Goal: Complete application form: Complete application form

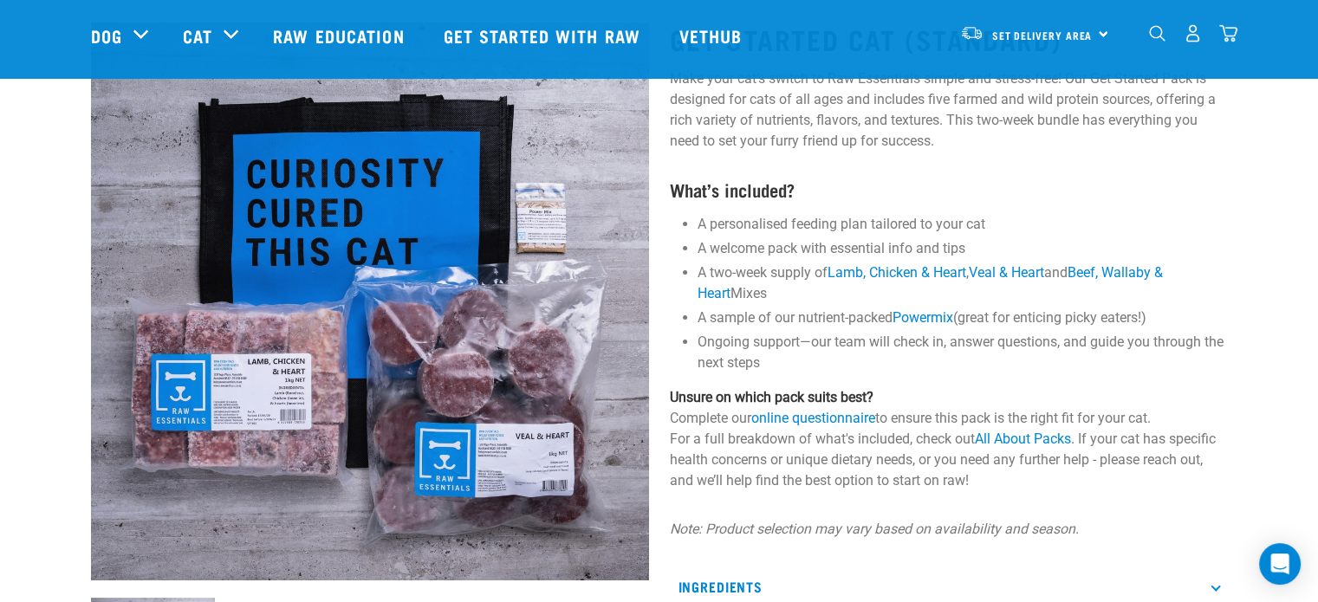
scroll to position [153, 0]
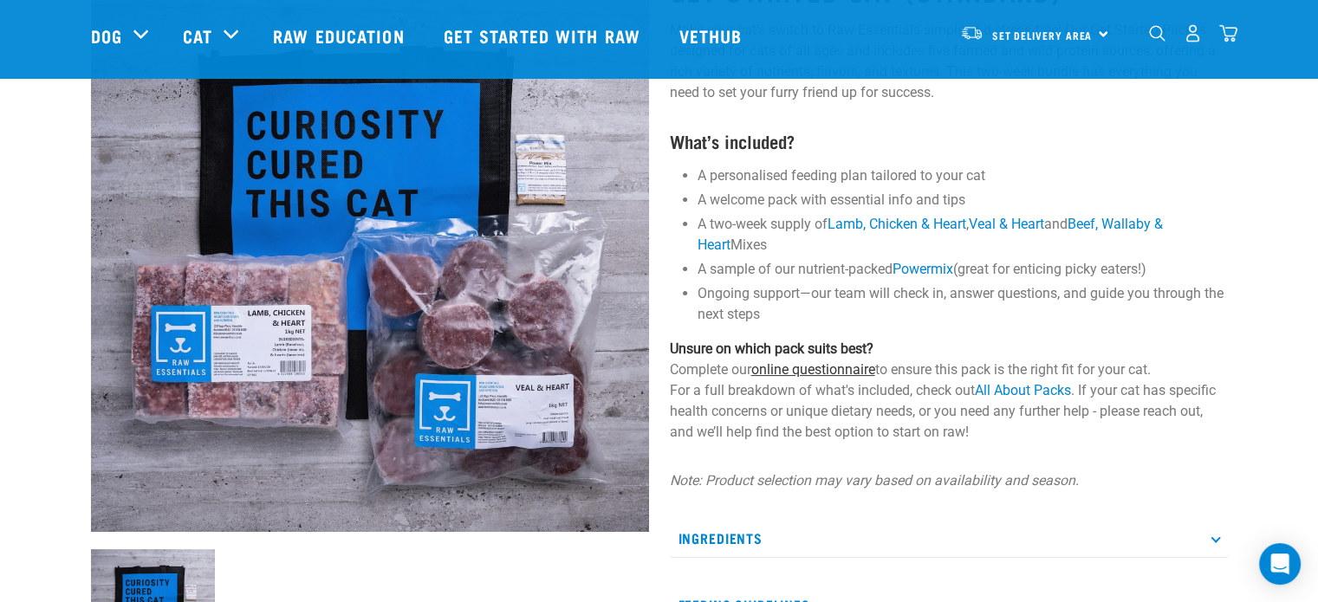
click at [791, 370] on link "online questionnaire" at bounding box center [814, 369] width 124 height 16
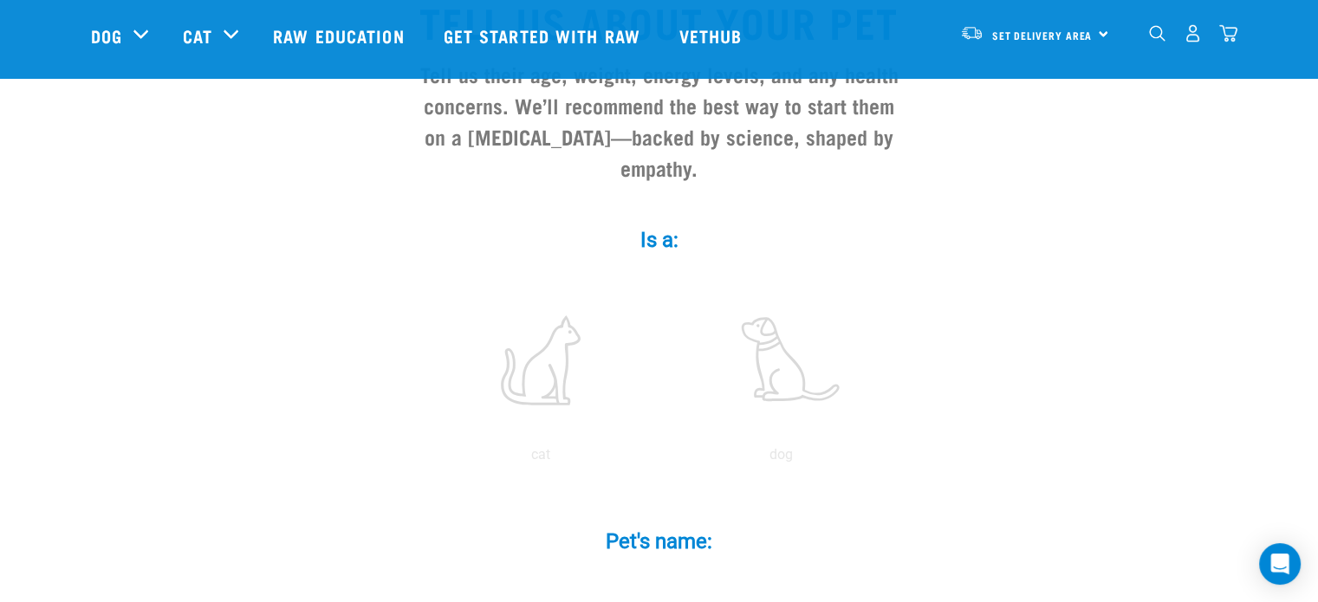
scroll to position [176, 0]
click at [542, 340] on label at bounding box center [541, 361] width 234 height 147
click at [420, 460] on input "radio" at bounding box center [420, 460] width 0 height 0
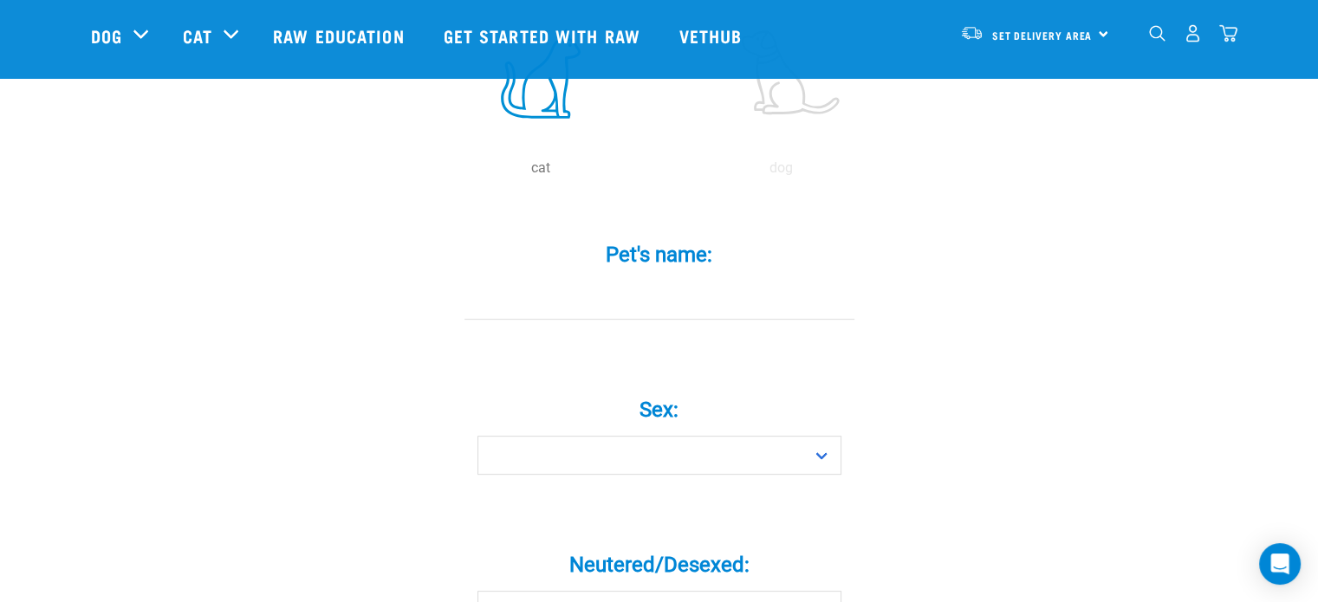
scroll to position [465, 0]
click at [614, 280] on input "Pet's name: *" at bounding box center [660, 299] width 390 height 39
type input "Straw"
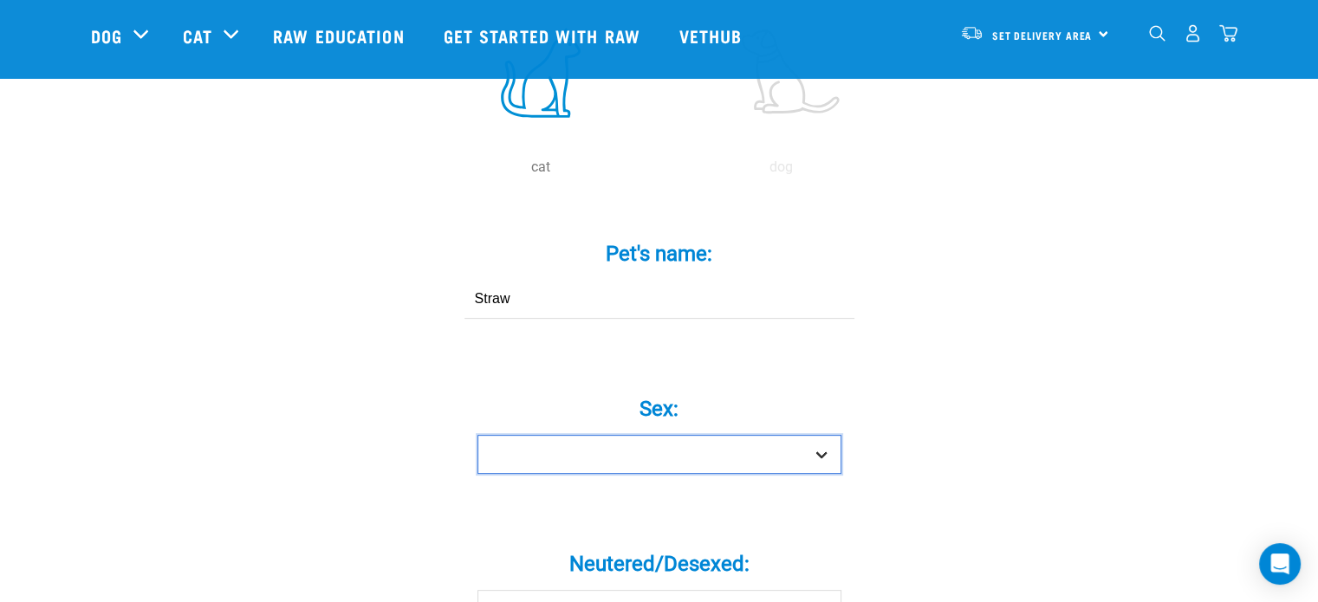
click at [656, 435] on select "Boy Girl" at bounding box center [660, 454] width 364 height 39
select select "boy"
click at [478, 435] on select "Boy Girl" at bounding box center [660, 454] width 364 height 39
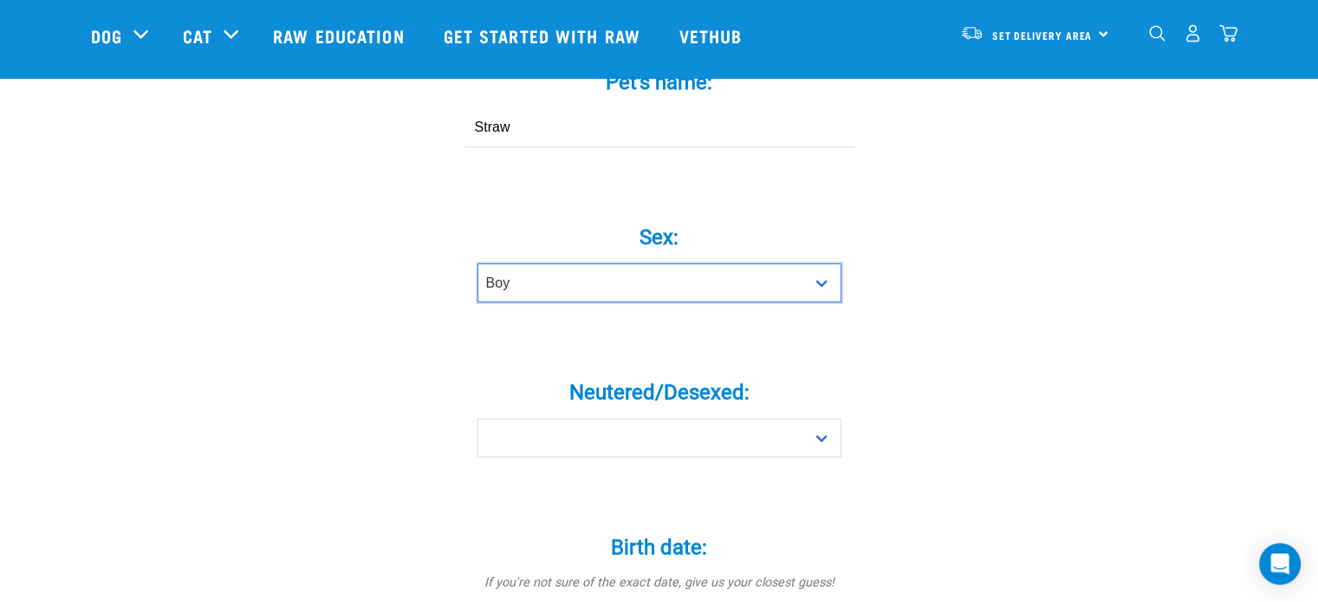
scroll to position [638, 0]
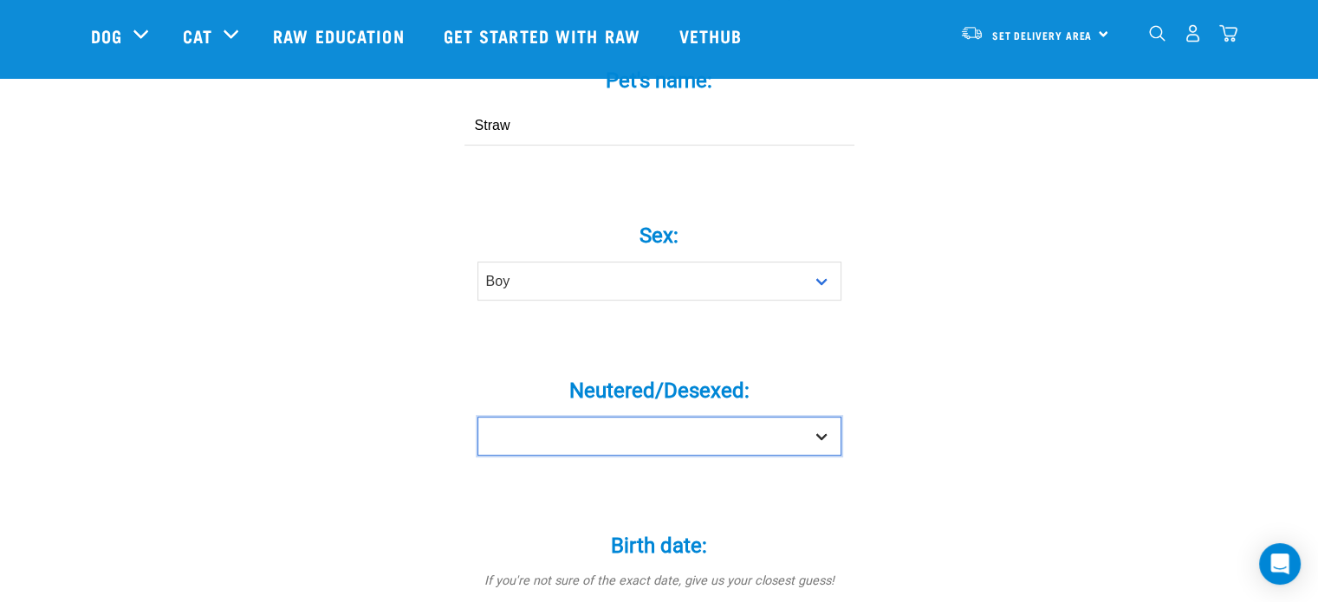
click at [647, 417] on select "Yes No" at bounding box center [660, 436] width 364 height 39
select select "yes"
click at [478, 417] on select "Yes No" at bounding box center [660, 436] width 364 height 39
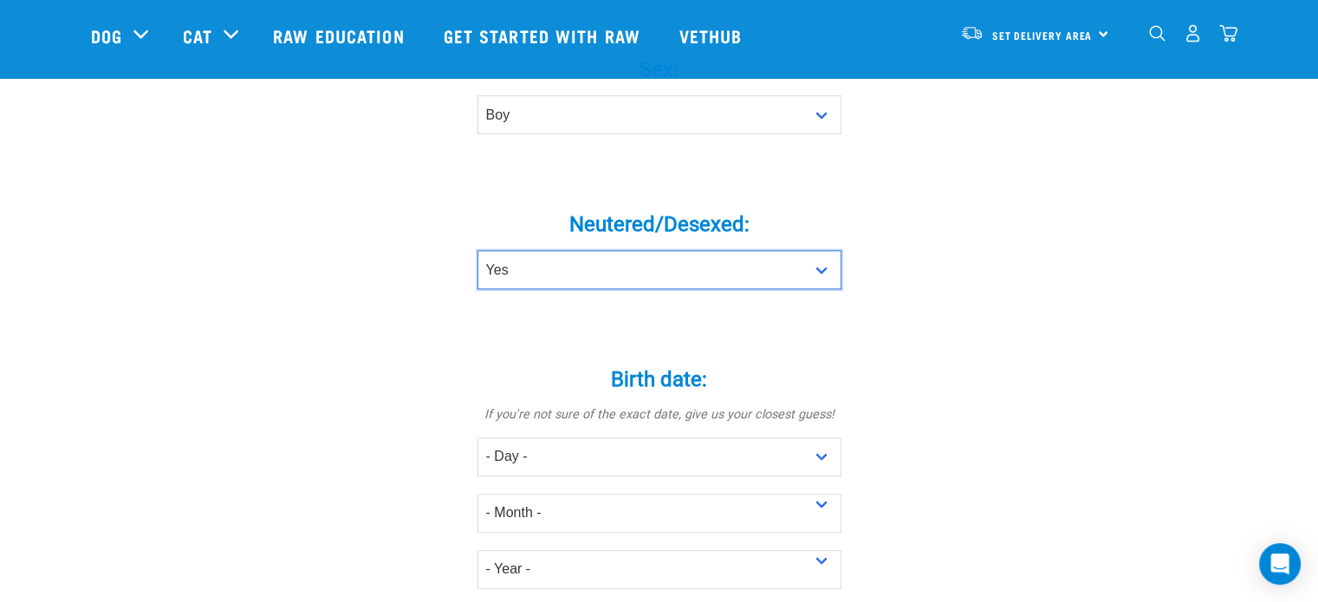
scroll to position [804, 0]
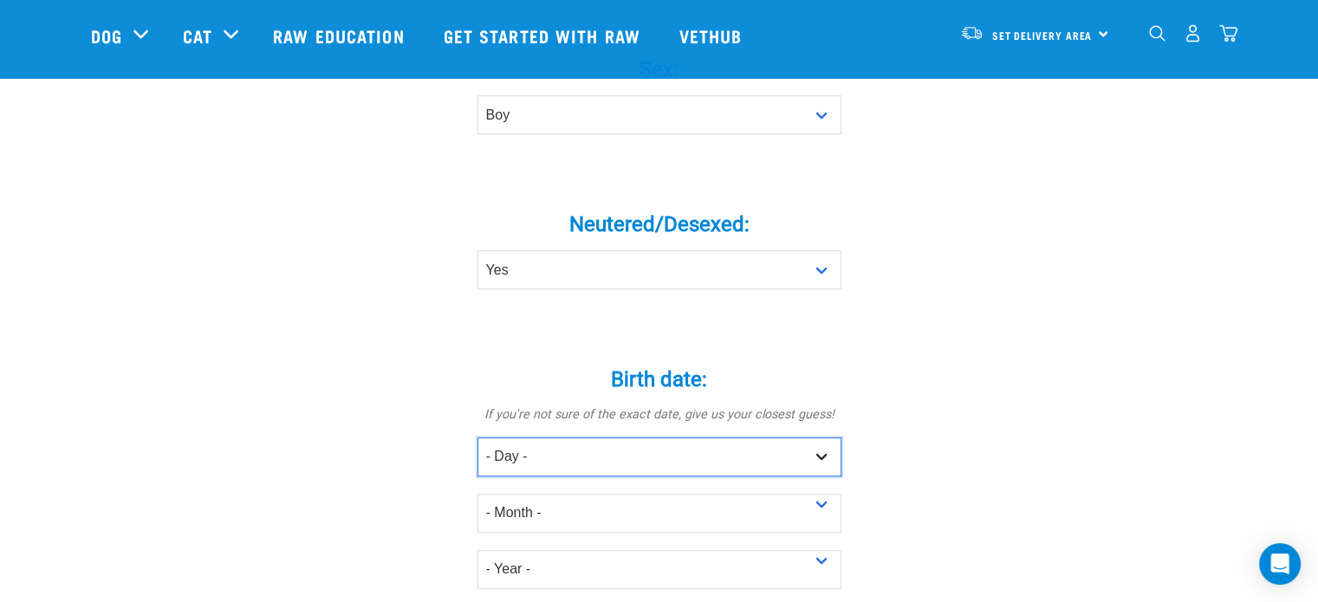
click at [646, 438] on select "- Day - 1 2 3 4 5 6 7 8 9 10 11 12 13 14 15 16 17 18 19 20 21 22 23 24 25 26 27" at bounding box center [660, 457] width 364 height 39
select select "14"
click at [478, 438] on select "- Day - 1 2 3 4 5 6 7 8 9 10 11 12 13 14 15 16 17 18 19 20 21 22 23 24 25 26 27" at bounding box center [660, 457] width 364 height 39
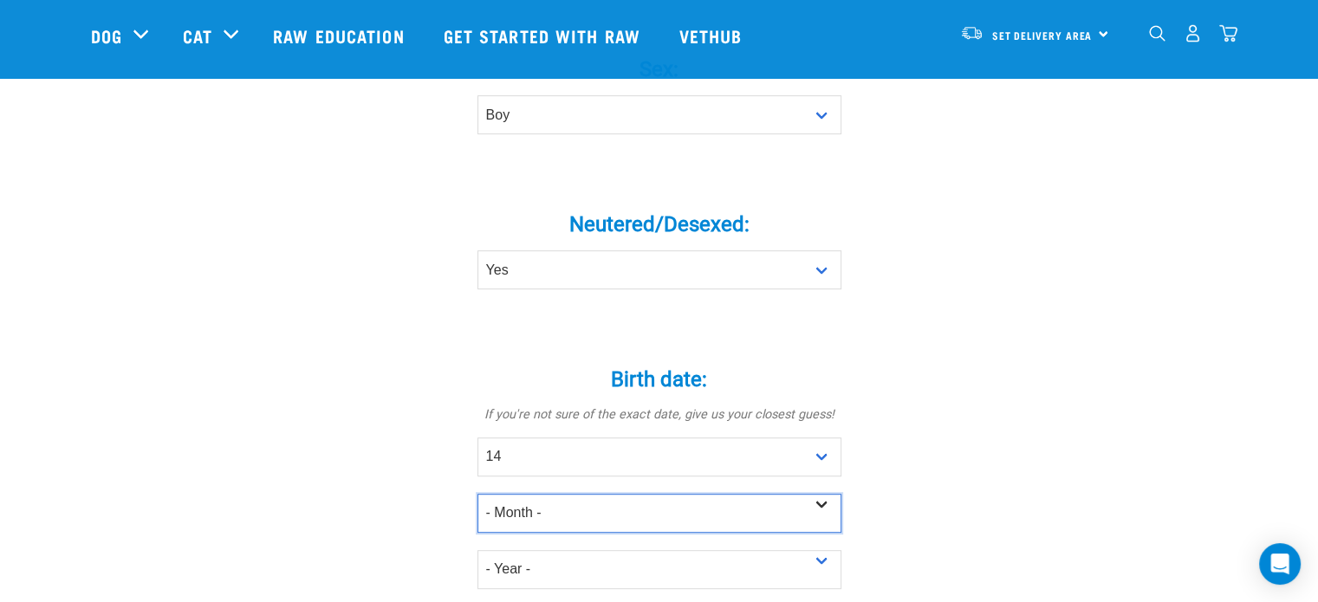
click at [596, 494] on select "- Month - January February March April May June July August September October N…" at bounding box center [660, 513] width 364 height 39
select select "November"
click at [478, 494] on select "- Month - January February March April May June July August September October N…" at bounding box center [660, 513] width 364 height 39
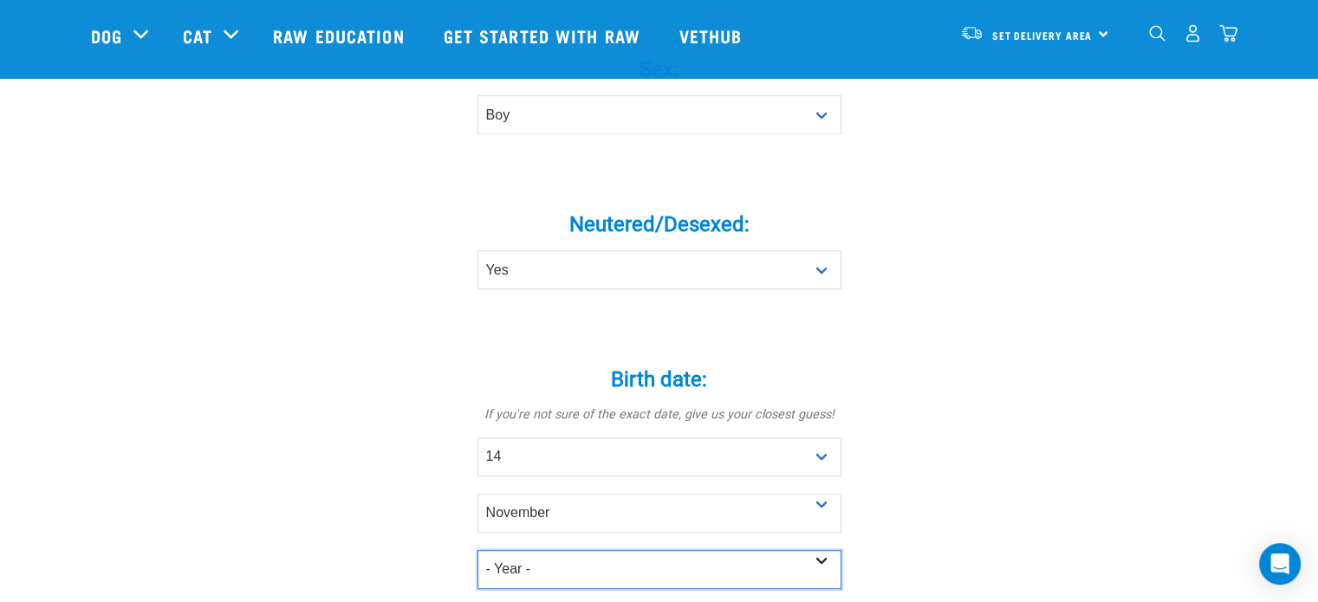
click at [620, 550] on select "- Year - 2025 2024 2023 2022 2021 2020 2019 2018 2017 2016 2015 2014 2013 2012" at bounding box center [660, 569] width 364 height 39
select select "2019"
click at [478, 550] on select "- Year - 2025 2024 2023 2022 2021 2020 2019 2018 2017 2016 2015 2014 2013 2012" at bounding box center [660, 569] width 364 height 39
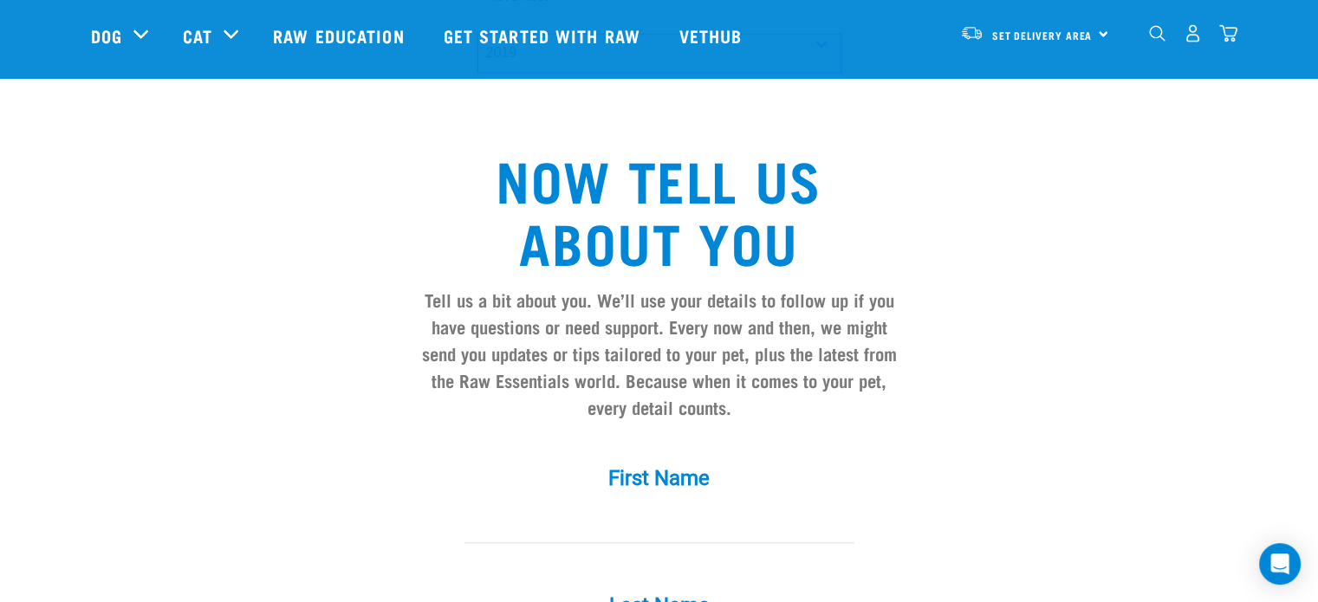
scroll to position [1435, 0]
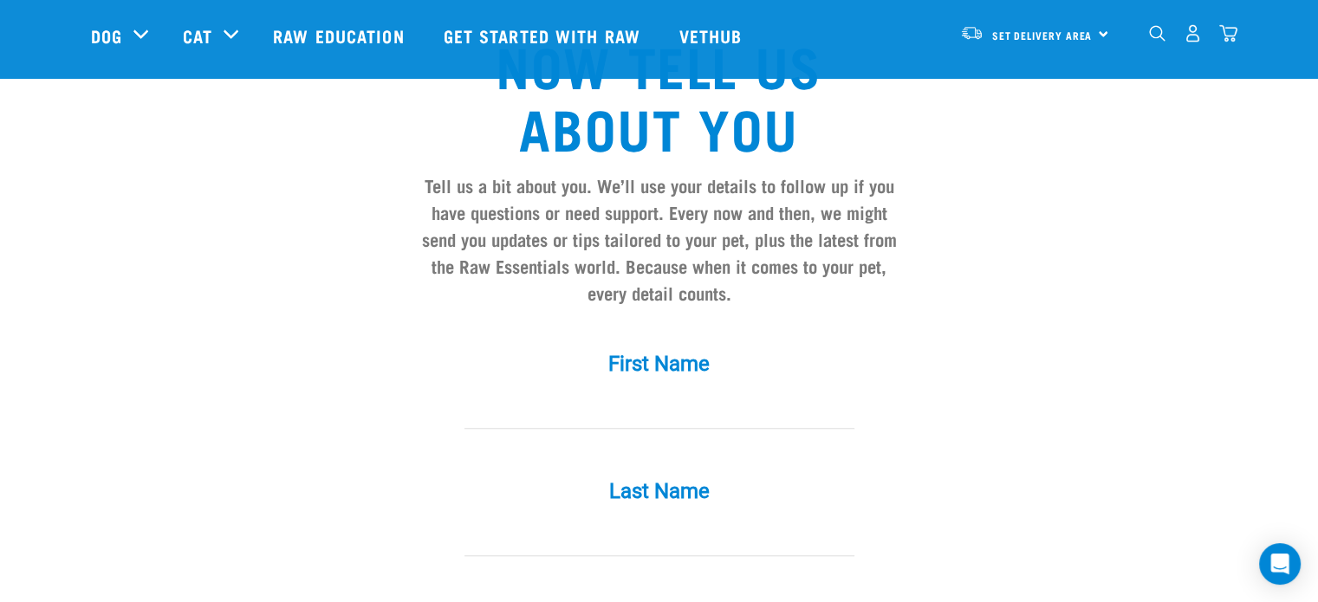
click at [622, 394] on input "First Name *" at bounding box center [660, 409] width 390 height 39
type input "Tineesha"
type input "[PERSON_NAME]"
type input "[EMAIL_ADDRESS][DOMAIN_NAME]"
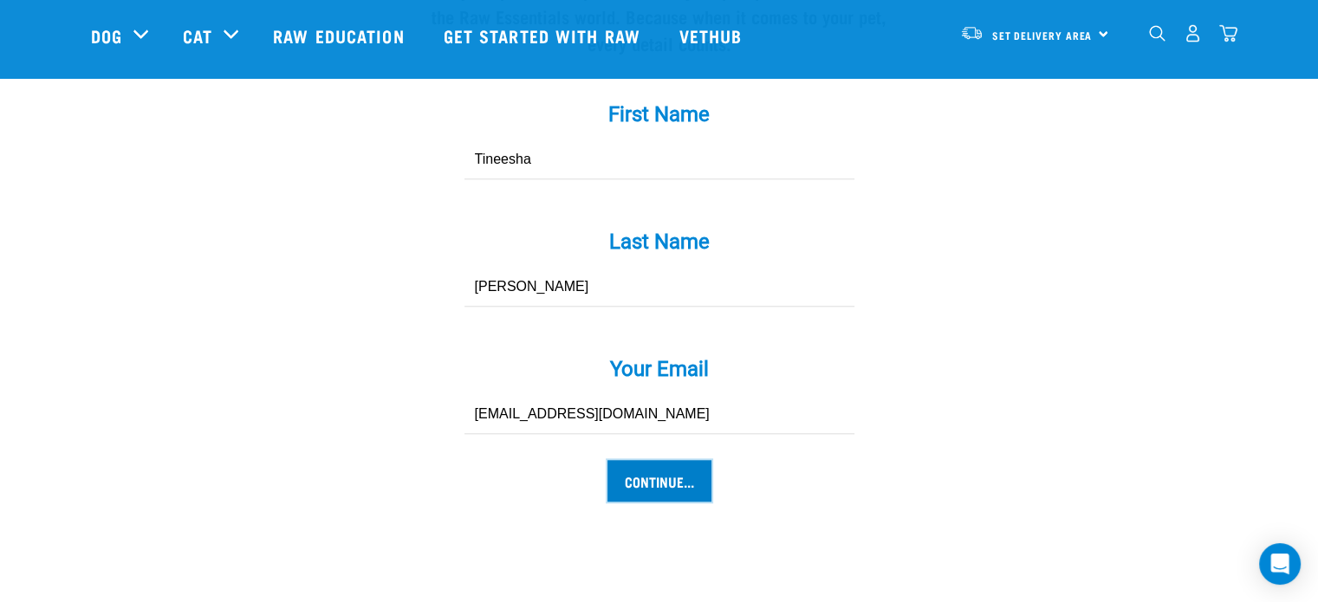
click at [645, 460] on input "Continue..." at bounding box center [660, 481] width 104 height 42
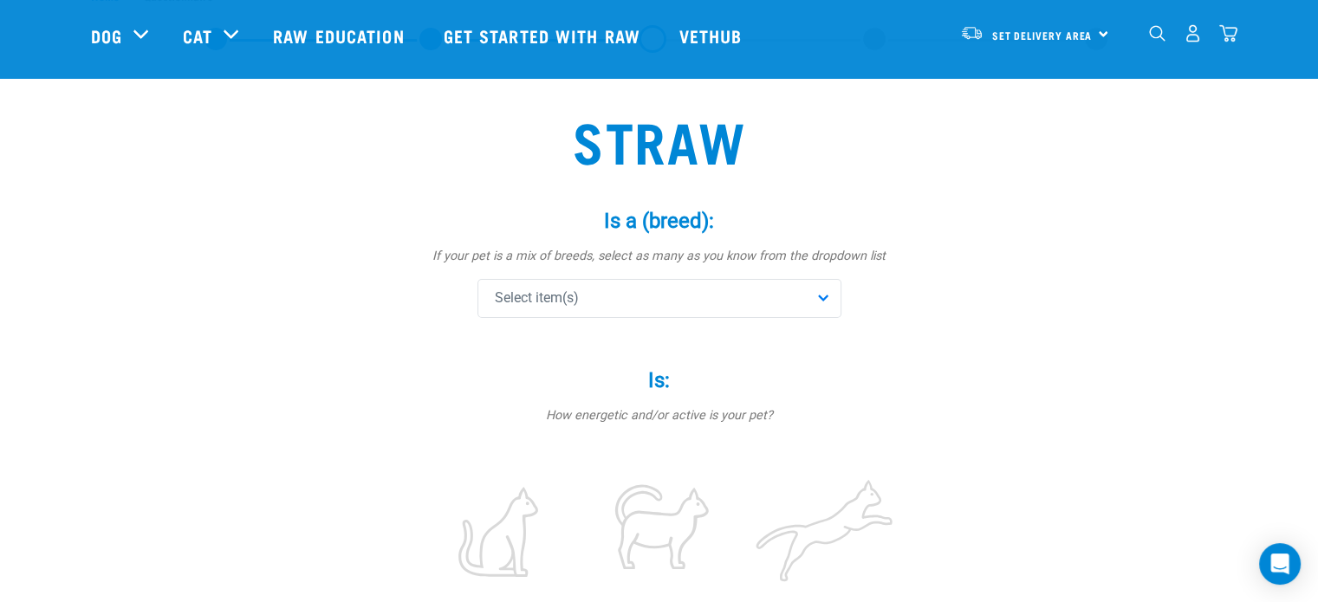
scroll to position [66, 0]
click at [624, 298] on div "Select item(s)" at bounding box center [660, 298] width 364 height 39
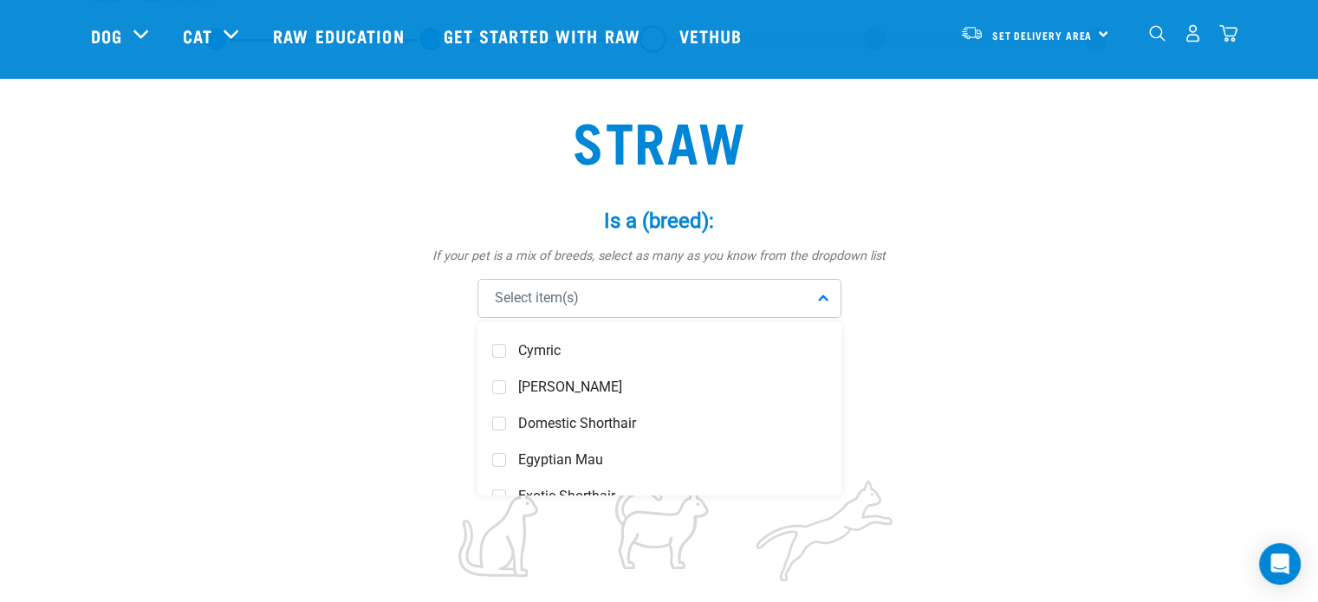
scroll to position [511, 0]
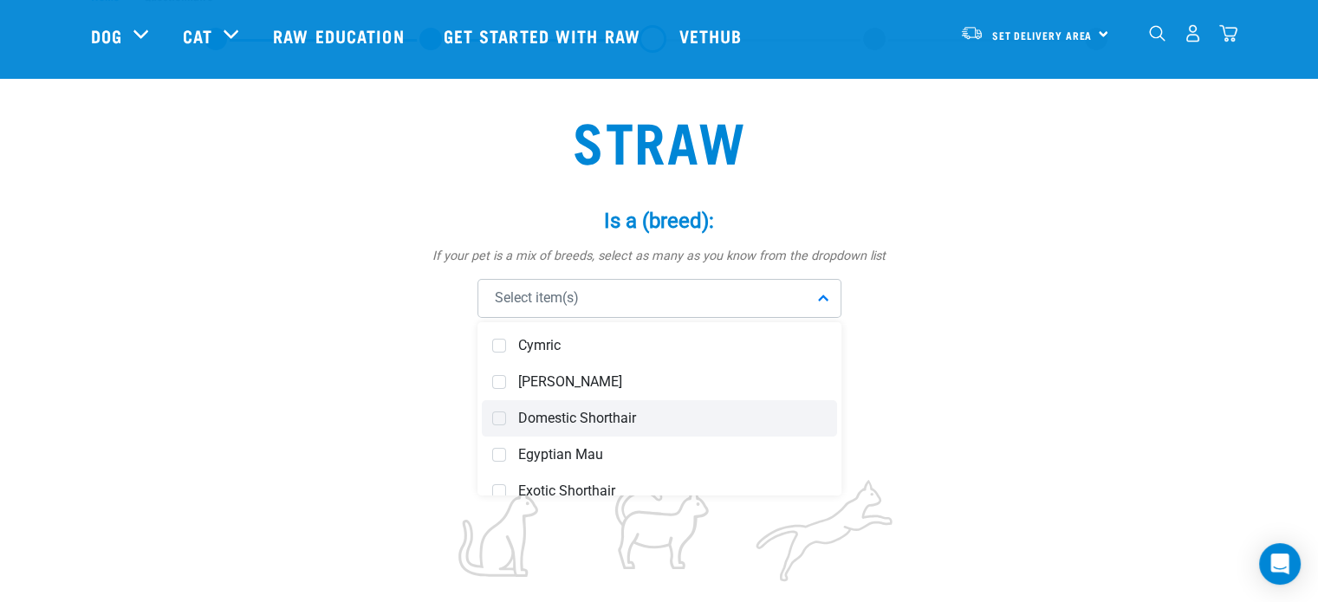
click at [630, 413] on span "Domestic Shorthair" at bounding box center [672, 418] width 309 height 17
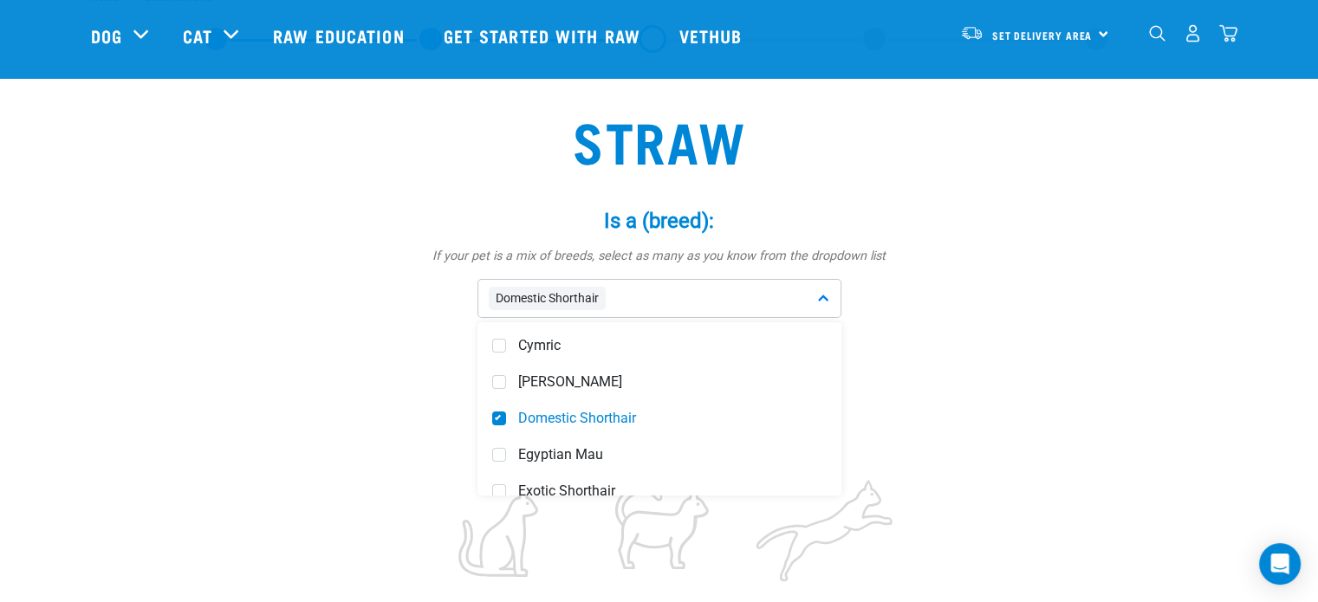
click at [711, 311] on div "Domestic Shorthair" at bounding box center [660, 298] width 364 height 39
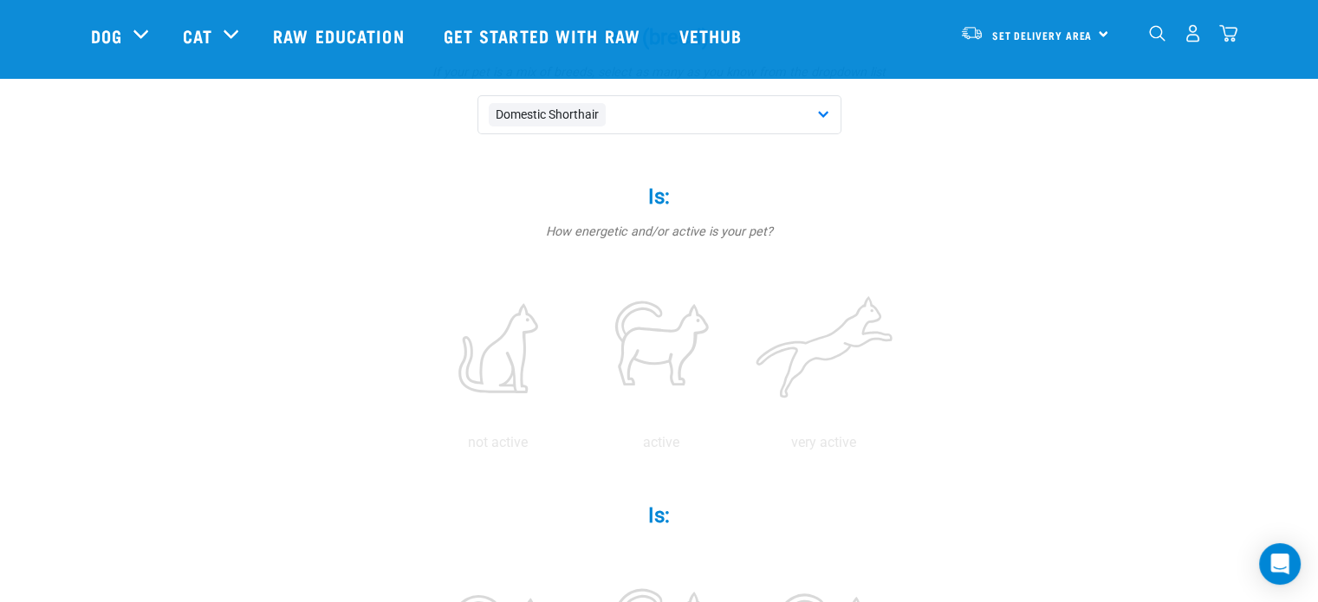
scroll to position [252, 0]
click at [531, 367] on label at bounding box center [498, 345] width 156 height 147
click at [417, 445] on input "radio" at bounding box center [417, 445] width 0 height 0
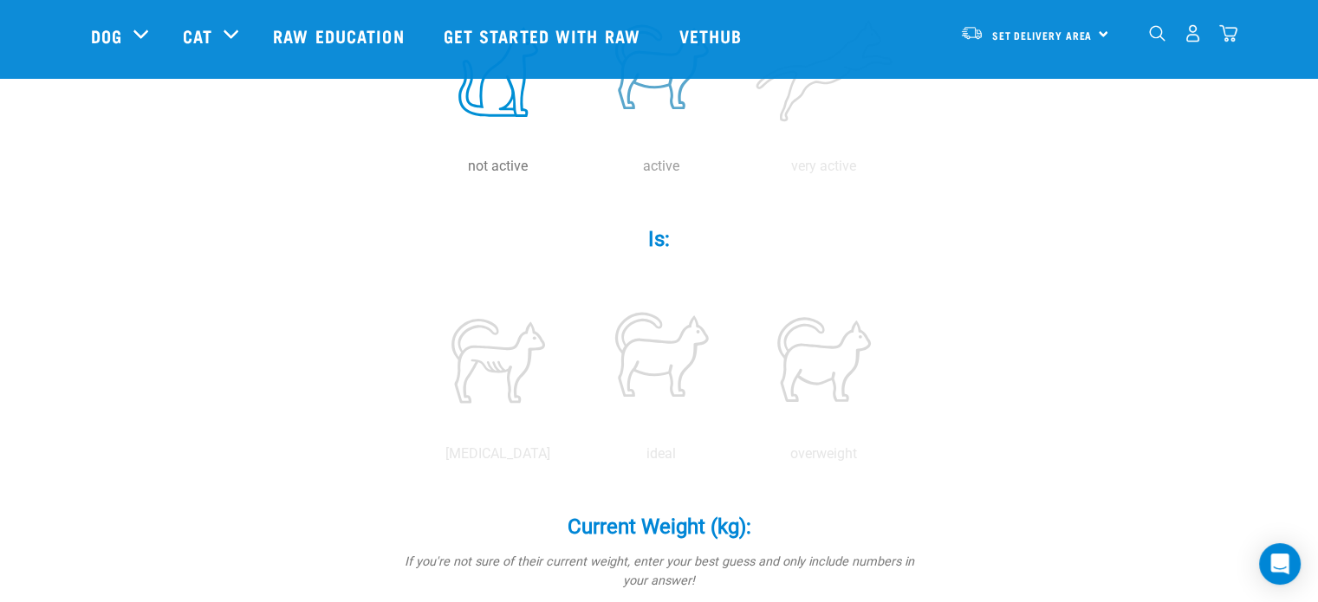
scroll to position [525, 0]
click at [786, 384] on label at bounding box center [824, 360] width 156 height 147
click at [743, 459] on input "radio" at bounding box center [743, 459] width 0 height 0
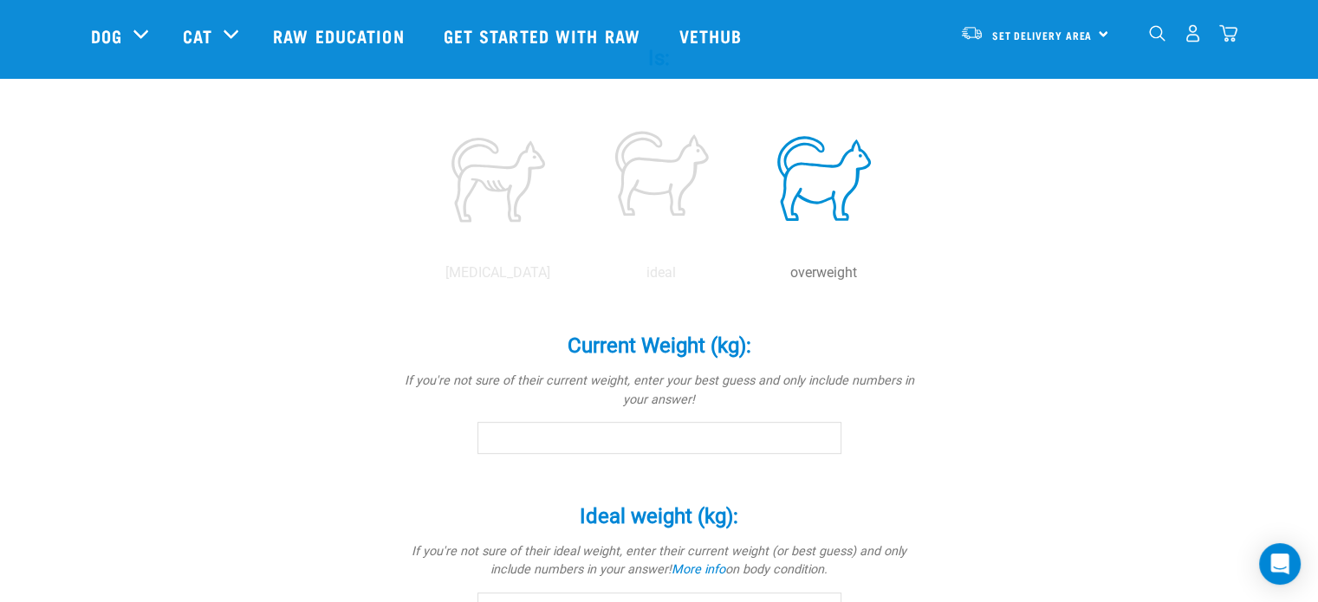
scroll to position [706, 0]
click at [756, 435] on input "Current Weight (kg): *" at bounding box center [660, 438] width 364 height 31
type input "9"
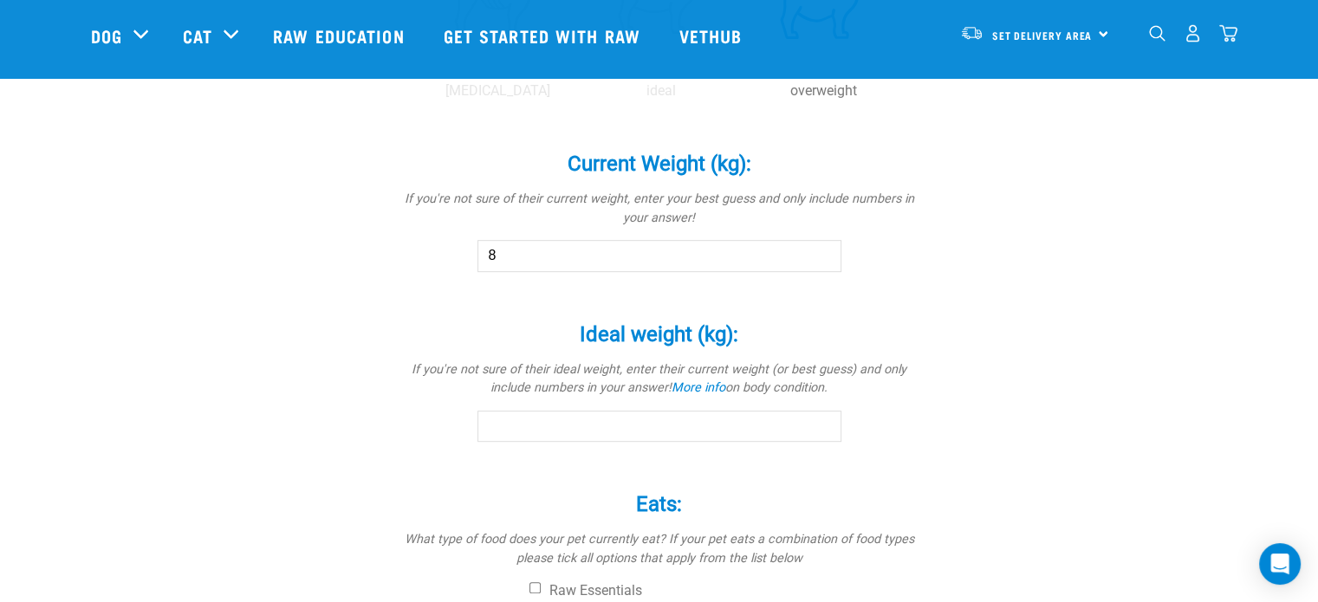
scroll to position [890, 0]
type input "8"
click at [744, 426] on input "Ideal weight (kg): *" at bounding box center [660, 425] width 364 height 31
type input "7"
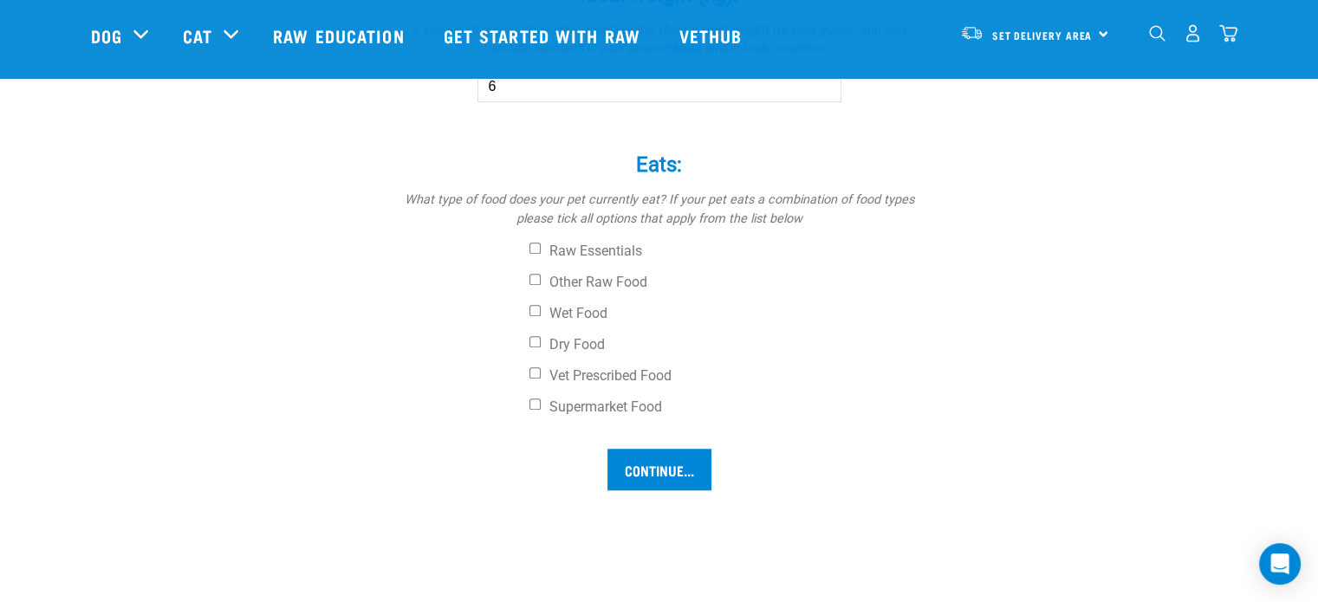
scroll to position [1230, 0]
type input "6"
click at [582, 307] on label "Wet Food" at bounding box center [725, 312] width 390 height 17
click at [541, 307] on input "Wet Food" at bounding box center [535, 309] width 11 height 11
click at [582, 307] on label "Wet Food" at bounding box center [725, 312] width 390 height 17
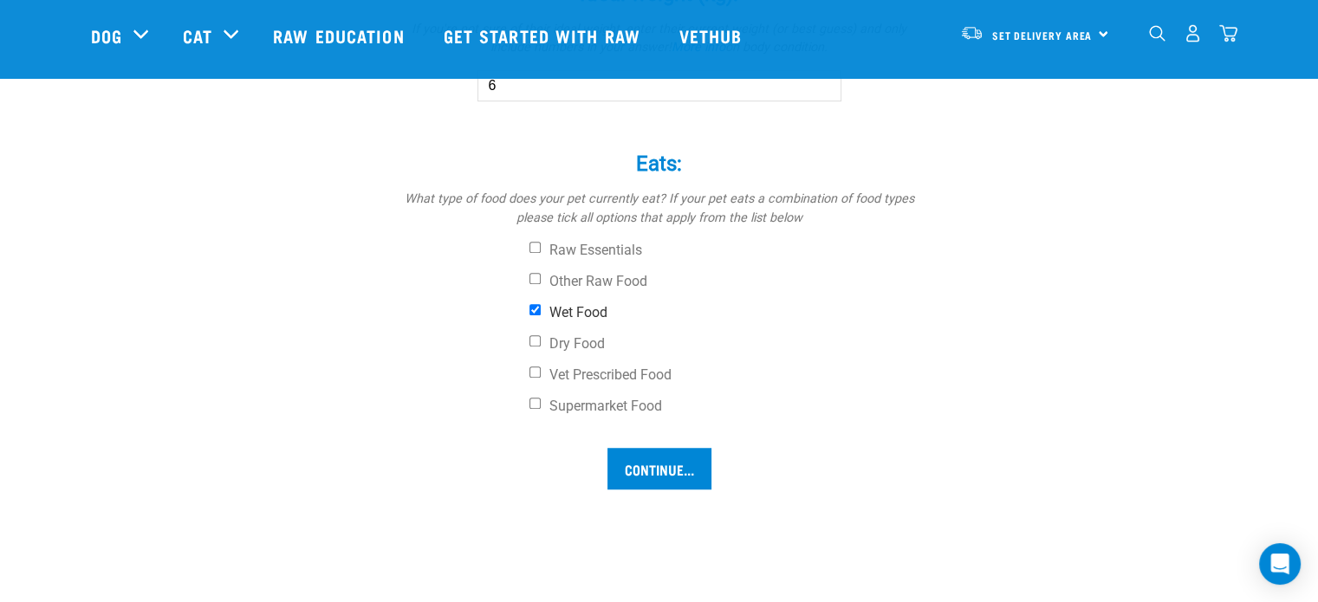
click at [541, 307] on input "Wet Food" at bounding box center [535, 309] width 11 height 11
checkbox input "false"
click at [582, 335] on label "Dry Food" at bounding box center [725, 343] width 390 height 17
click at [541, 335] on input "Dry Food" at bounding box center [535, 340] width 11 height 11
checkbox input "true"
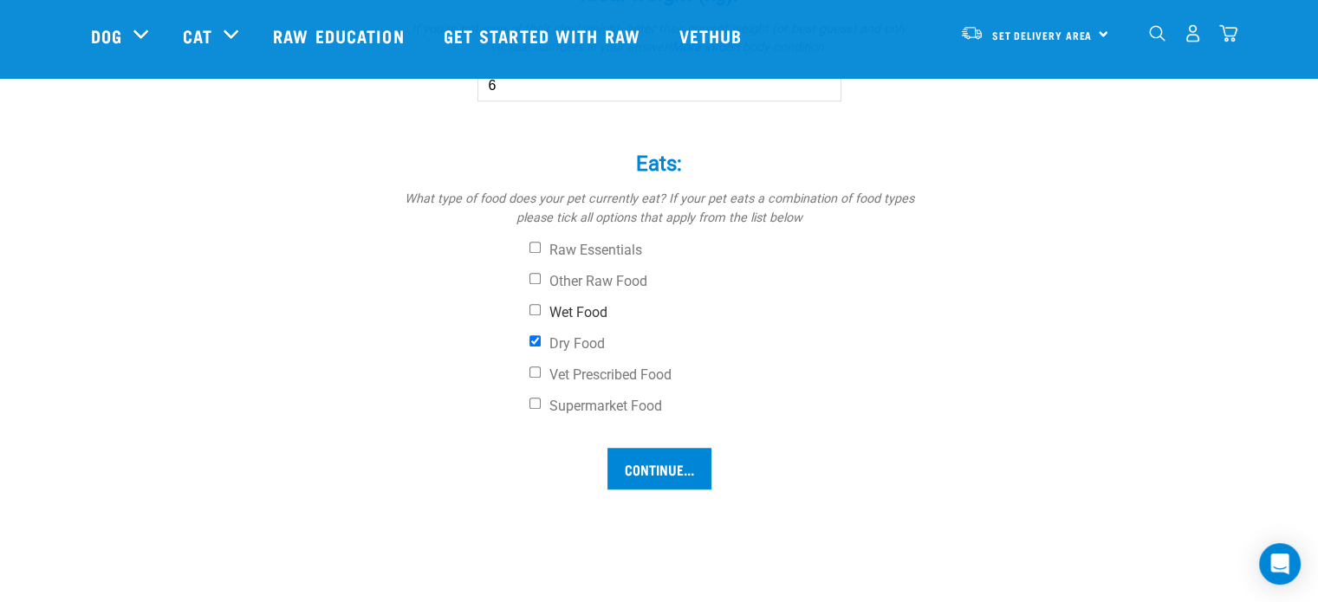
click at [592, 317] on label "Wet Food" at bounding box center [725, 312] width 390 height 17
click at [541, 316] on input "Wet Food" at bounding box center [535, 309] width 11 height 11
checkbox input "true"
click at [648, 459] on input "Continue..." at bounding box center [660, 469] width 104 height 42
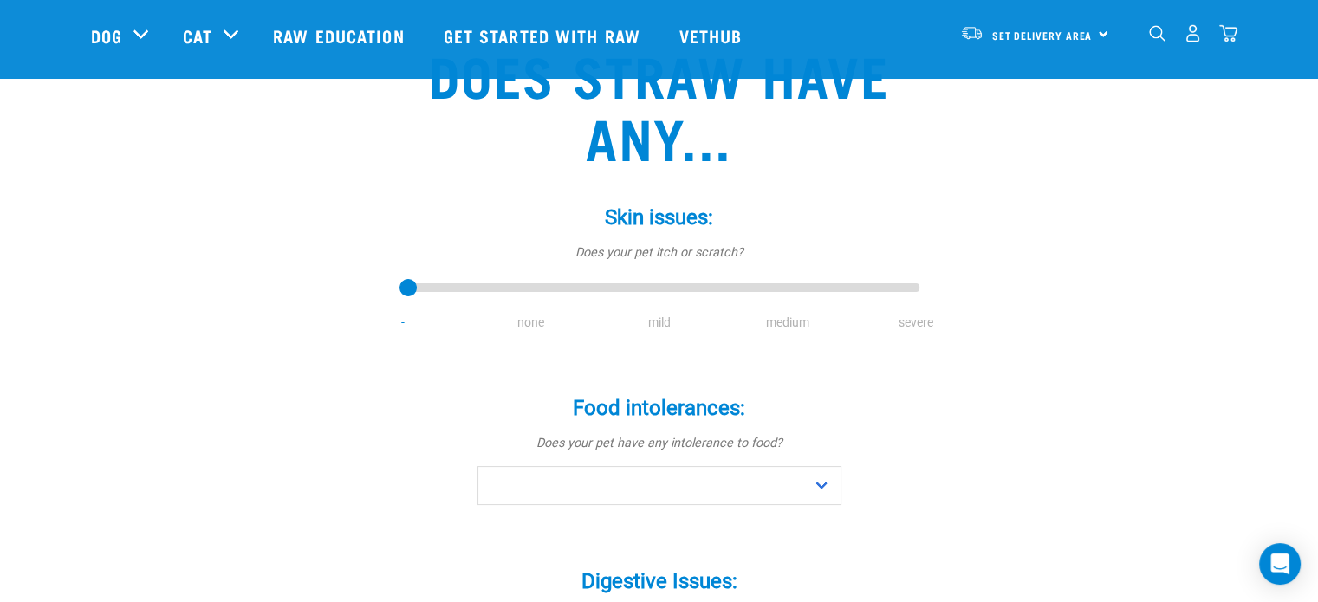
scroll to position [132, 0]
type input "2"
click at [647, 286] on input "range" at bounding box center [660, 289] width 520 height 24
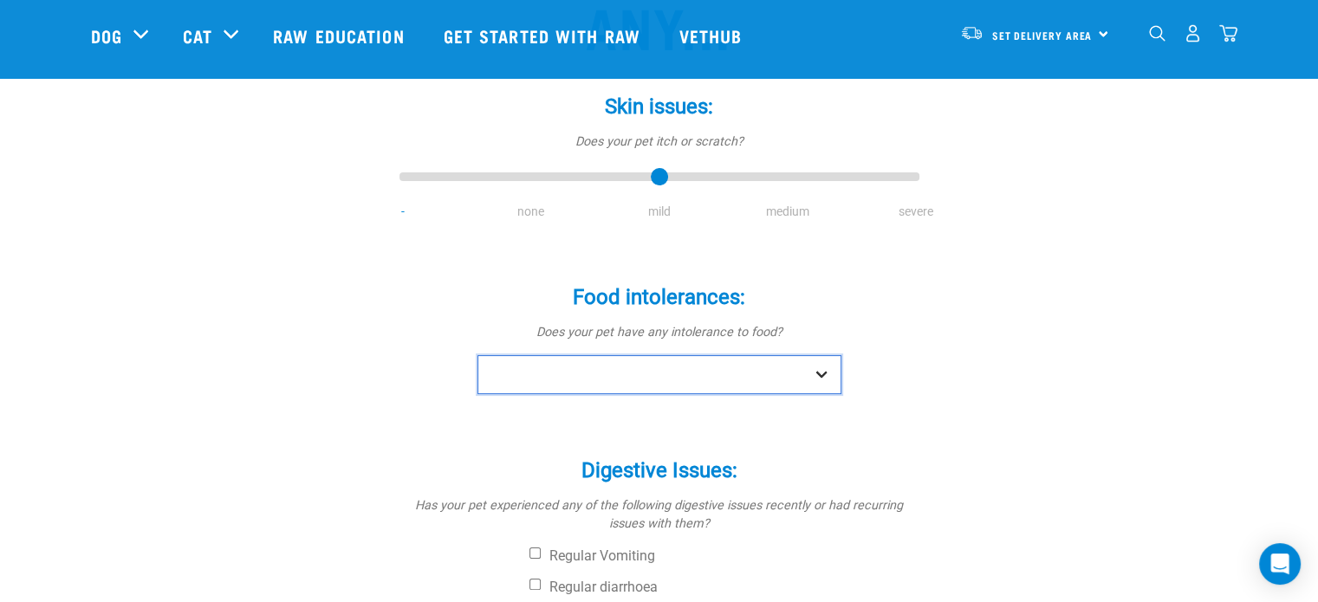
click at [674, 368] on select "No Yes" at bounding box center [660, 374] width 364 height 39
select select "no"
click at [478, 355] on select "No Yes" at bounding box center [660, 374] width 364 height 39
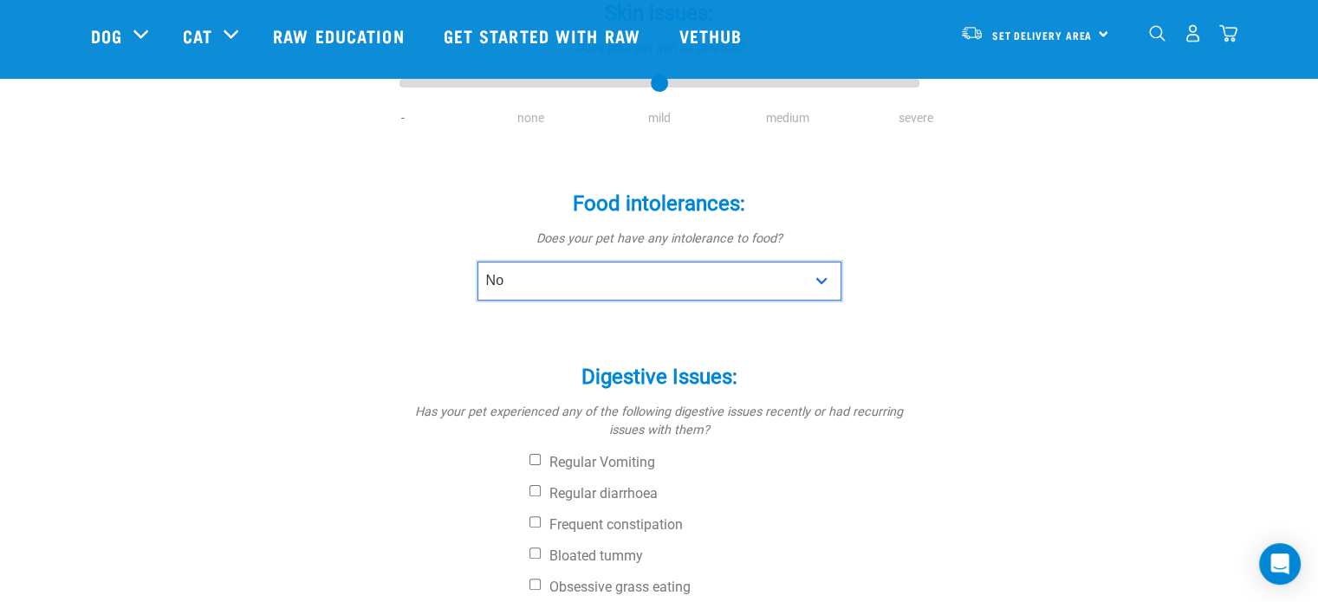
scroll to position [368, 0]
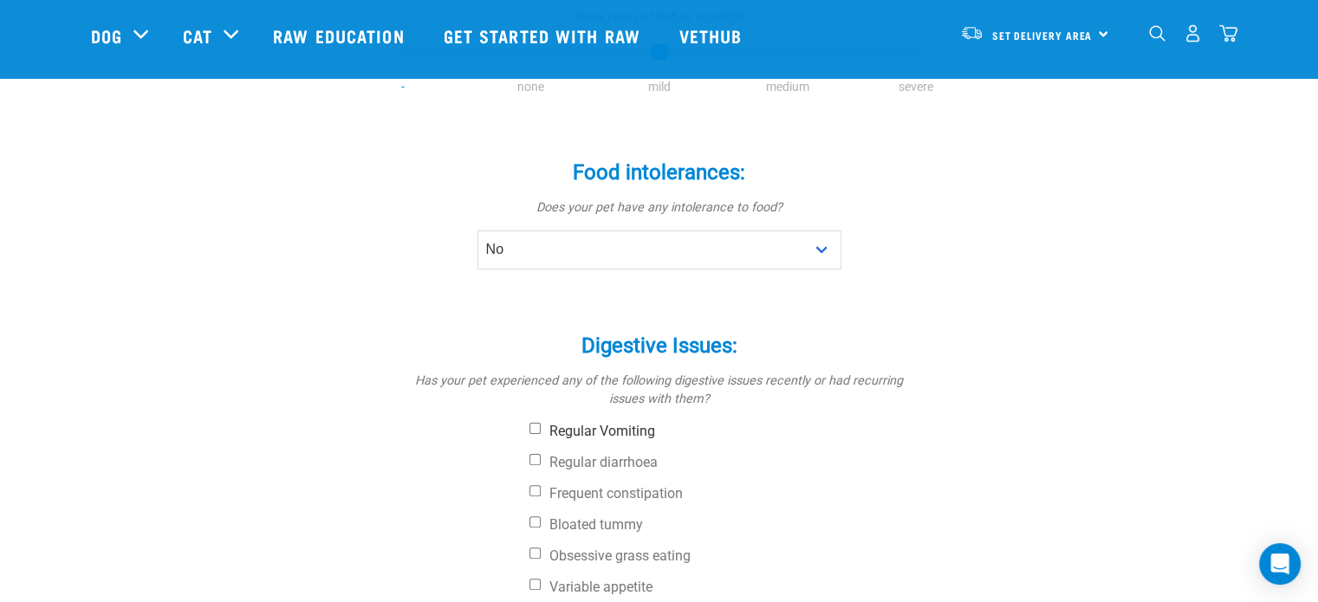
click at [611, 423] on label "Regular Vomiting" at bounding box center [725, 431] width 390 height 17
click at [541, 423] on input "Regular Vomiting" at bounding box center [535, 428] width 11 height 11
checkbox input "true"
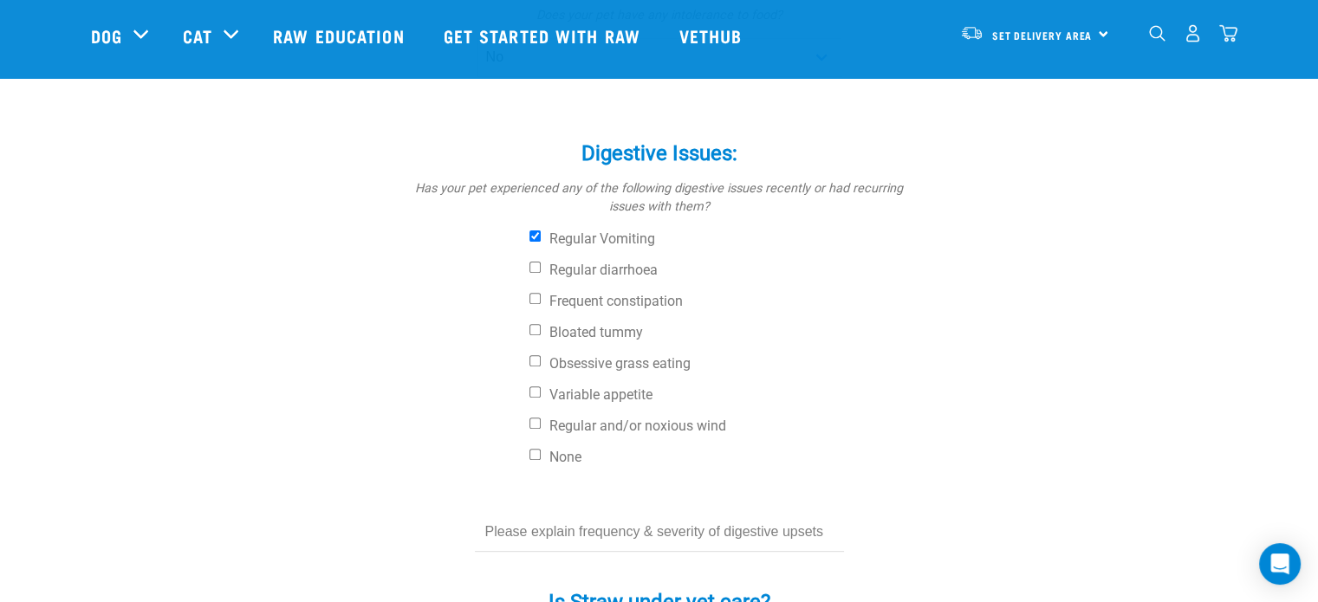
scroll to position [558, 0]
click at [616, 337] on label "Bloated tummy" at bounding box center [725, 334] width 390 height 17
click at [541, 337] on input "Bloated tummy" at bounding box center [535, 331] width 11 height 11
checkbox input "true"
click at [620, 360] on label "Obsessive grass eating" at bounding box center [725, 365] width 390 height 17
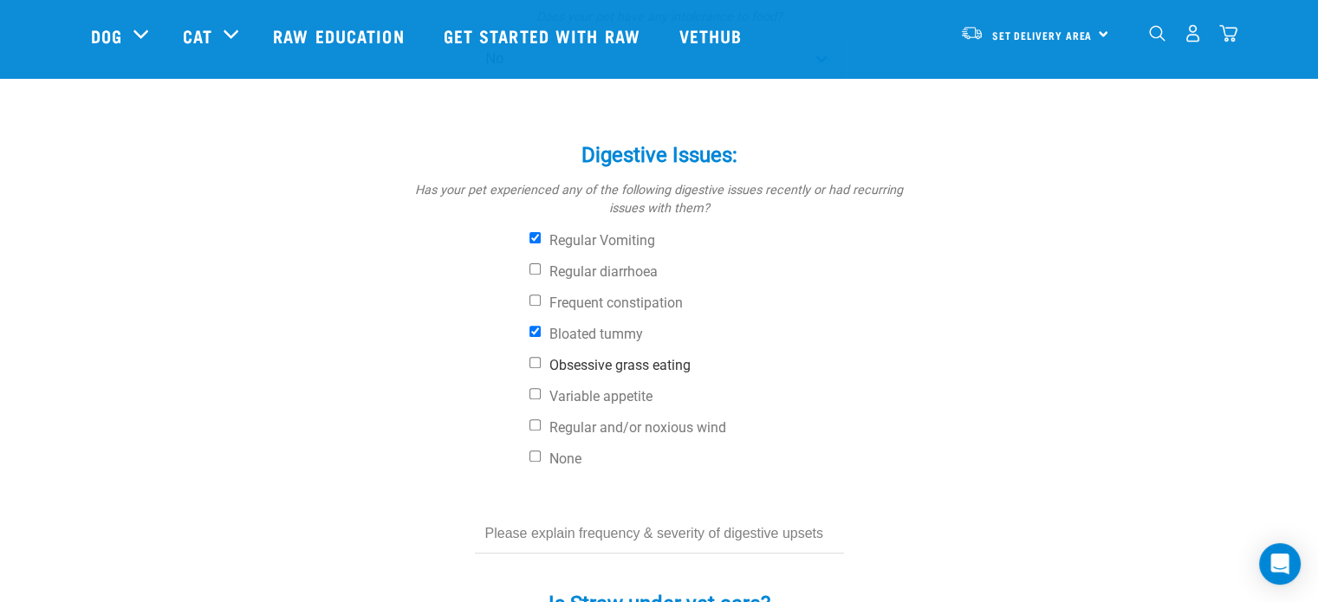
click at [541, 360] on input "Obsessive grass eating" at bounding box center [535, 362] width 11 height 11
checkbox input "true"
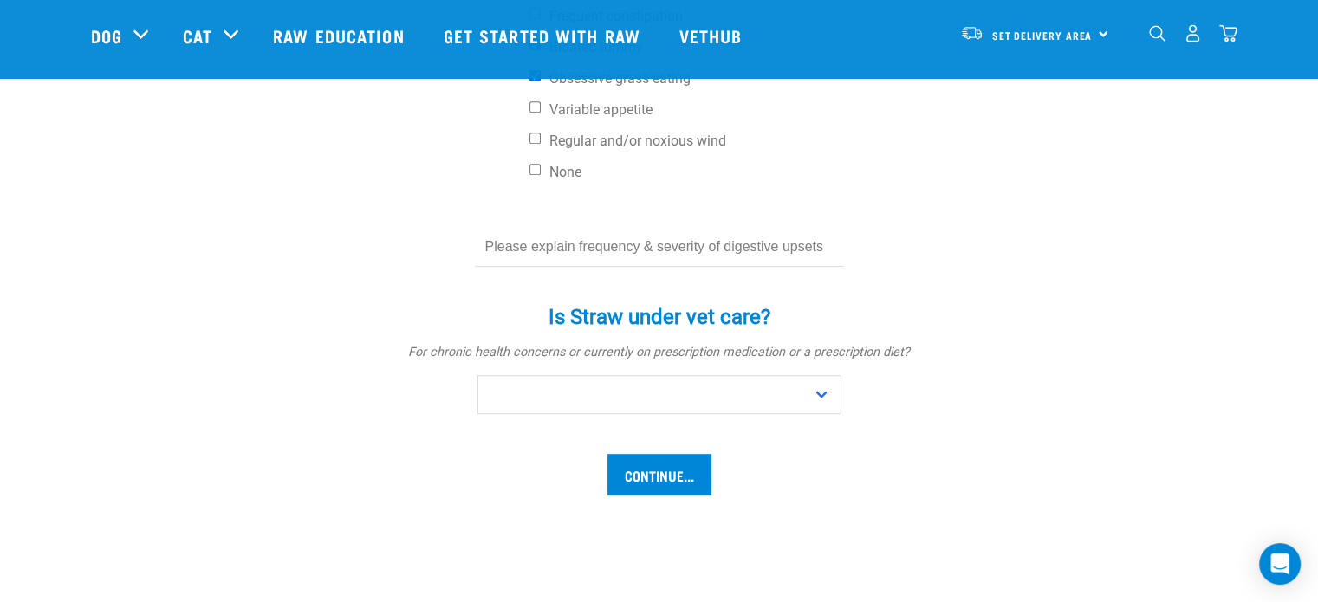
scroll to position [846, 0]
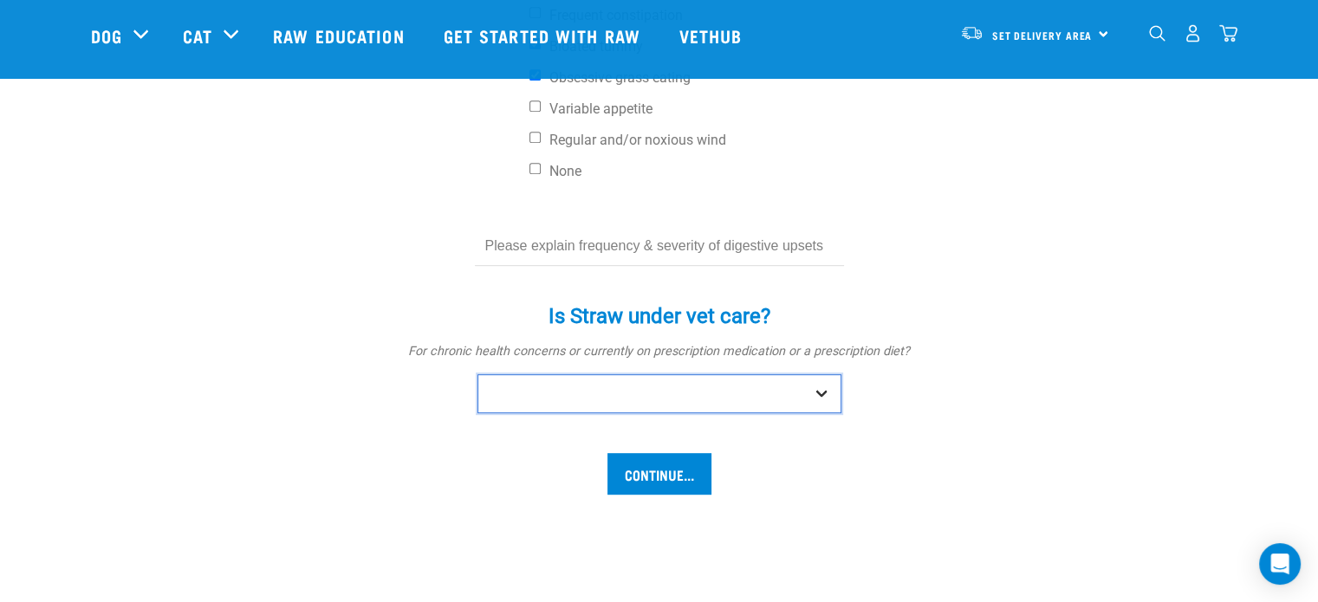
click at [708, 391] on select "No Yes" at bounding box center [660, 393] width 364 height 39
select select "no"
click at [478, 374] on select "No Yes" at bounding box center [660, 393] width 364 height 39
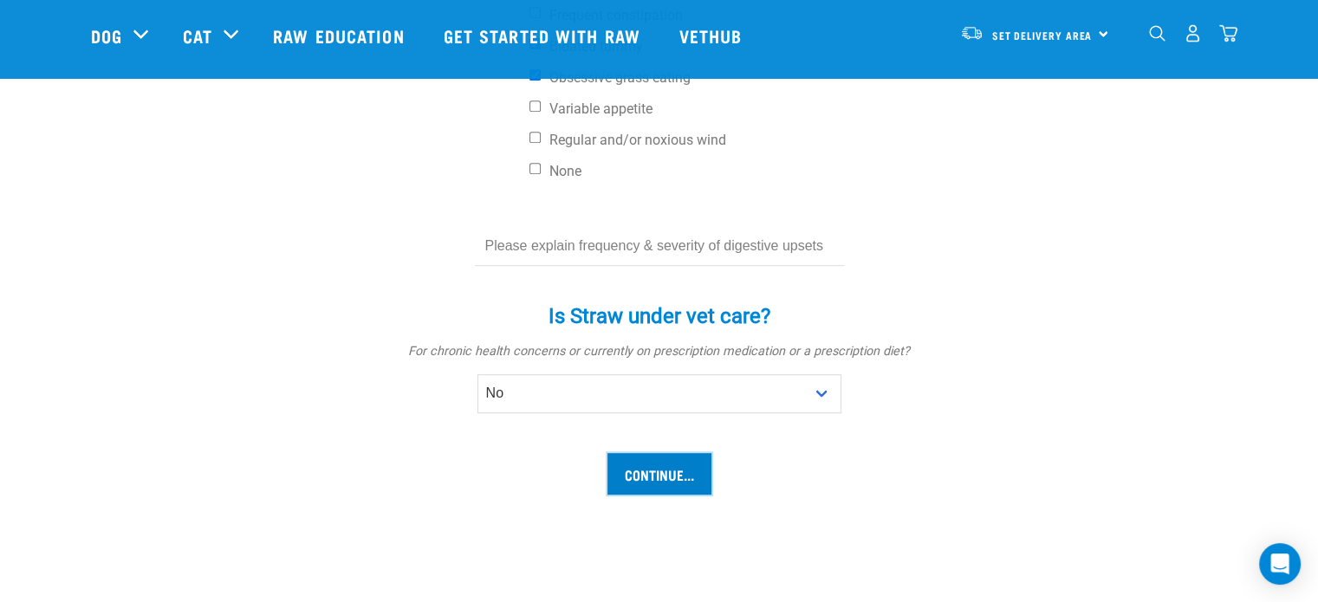
click at [677, 483] on input "Continue..." at bounding box center [660, 474] width 104 height 42
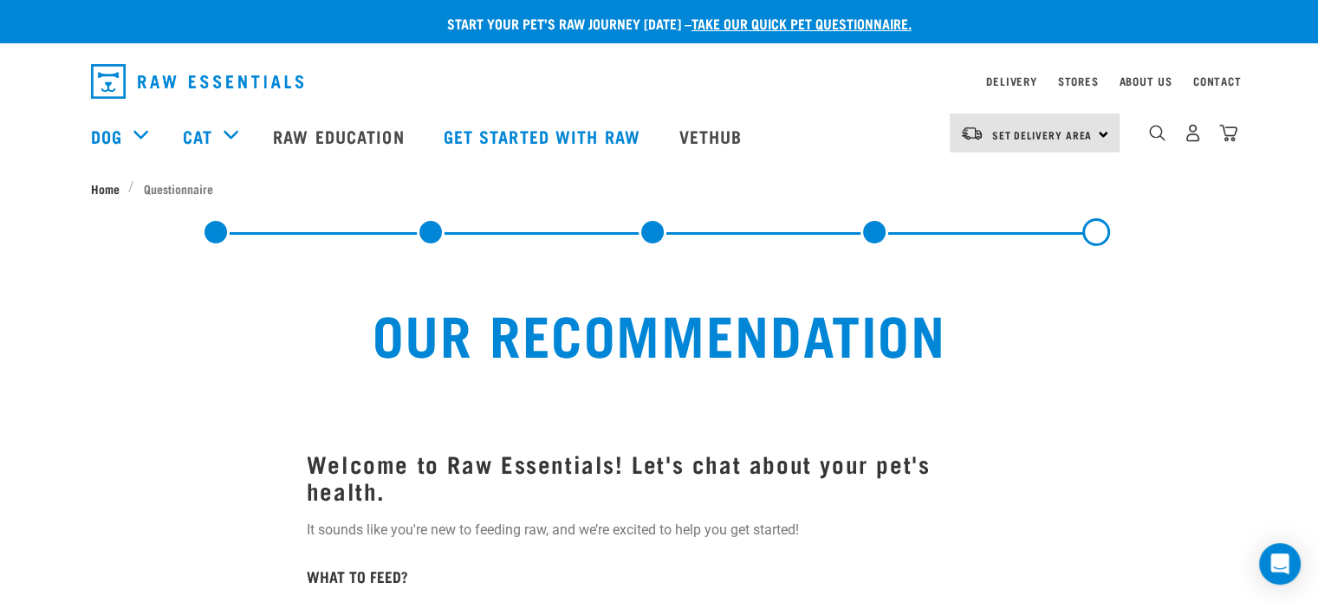
click at [103, 191] on span "Home" at bounding box center [105, 188] width 29 height 18
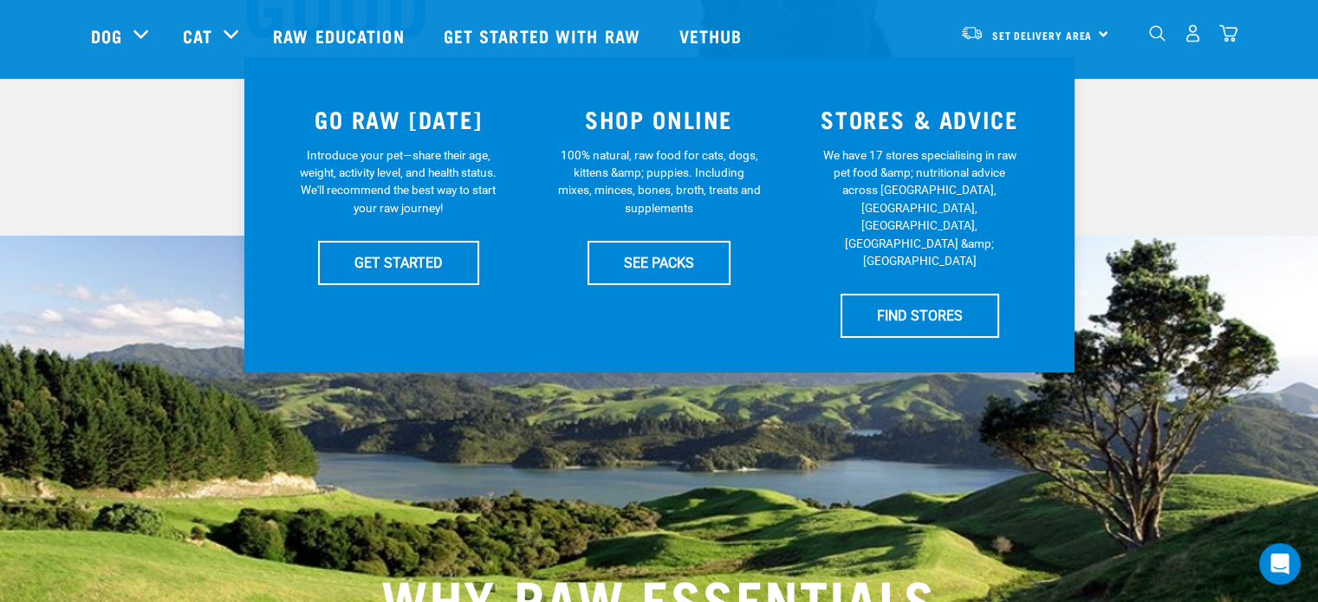
scroll to position [353, 0]
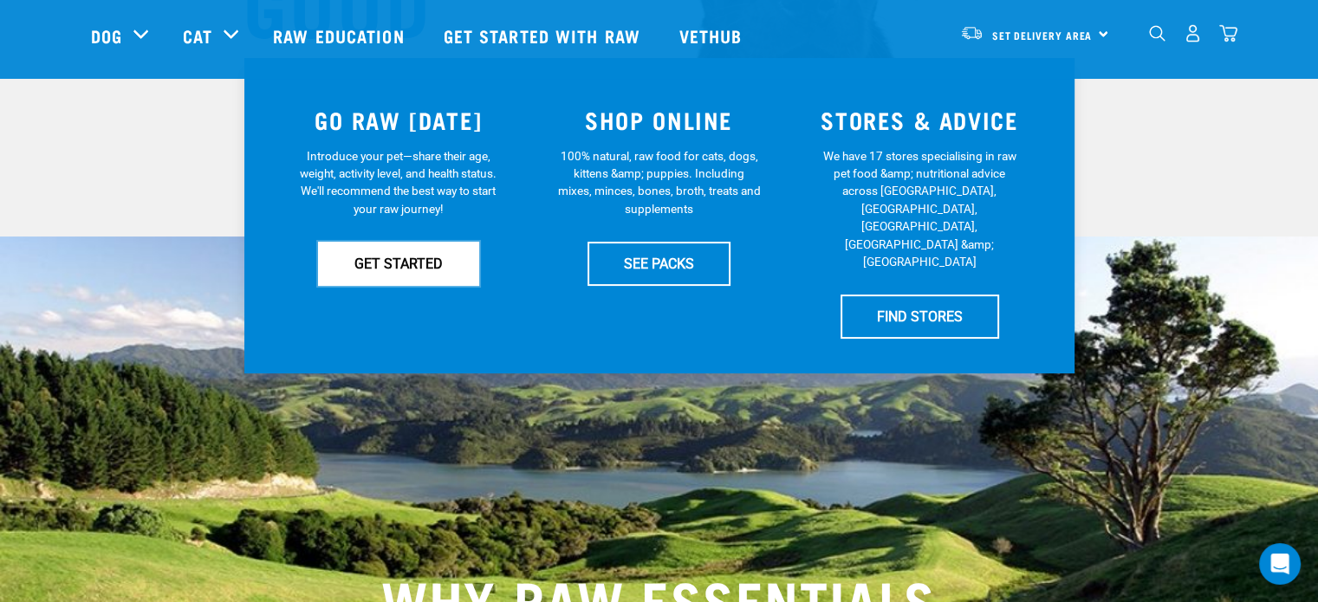
click at [409, 257] on link "GET STARTED" at bounding box center [398, 263] width 161 height 43
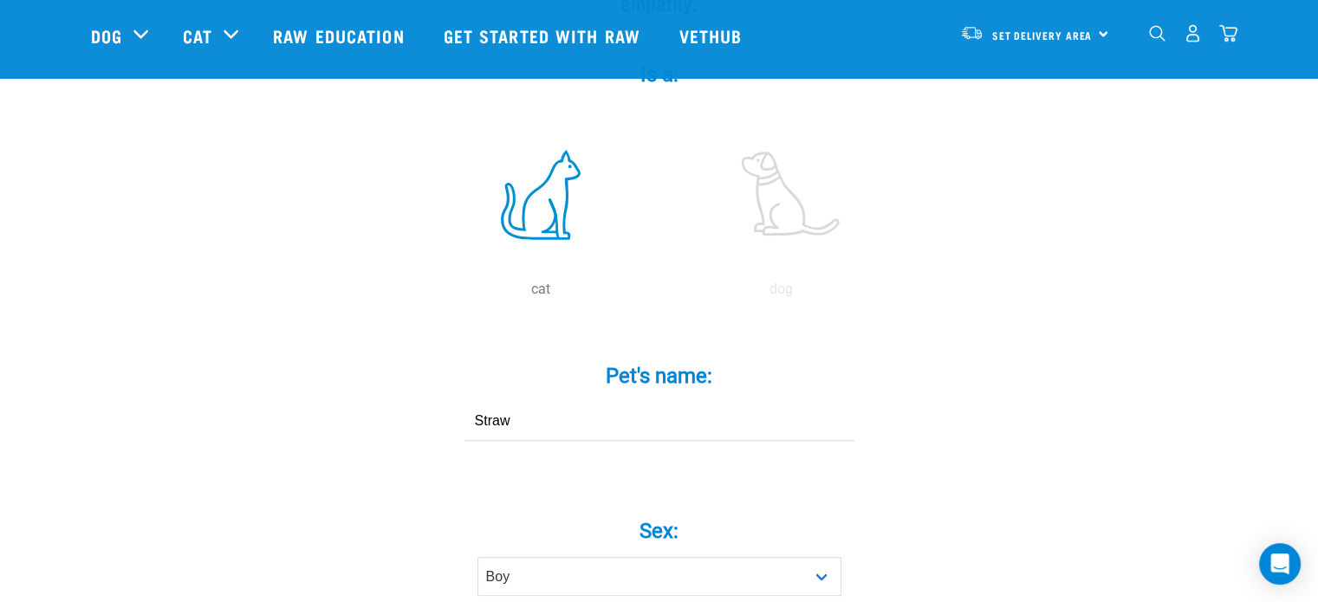
scroll to position [342, 0]
drag, startPoint x: 560, startPoint y: 384, endPoint x: 406, endPoint y: 379, distance: 154.4
click at [406, 379] on div "Pet's name: * Straw" at bounding box center [660, 391] width 520 height 101
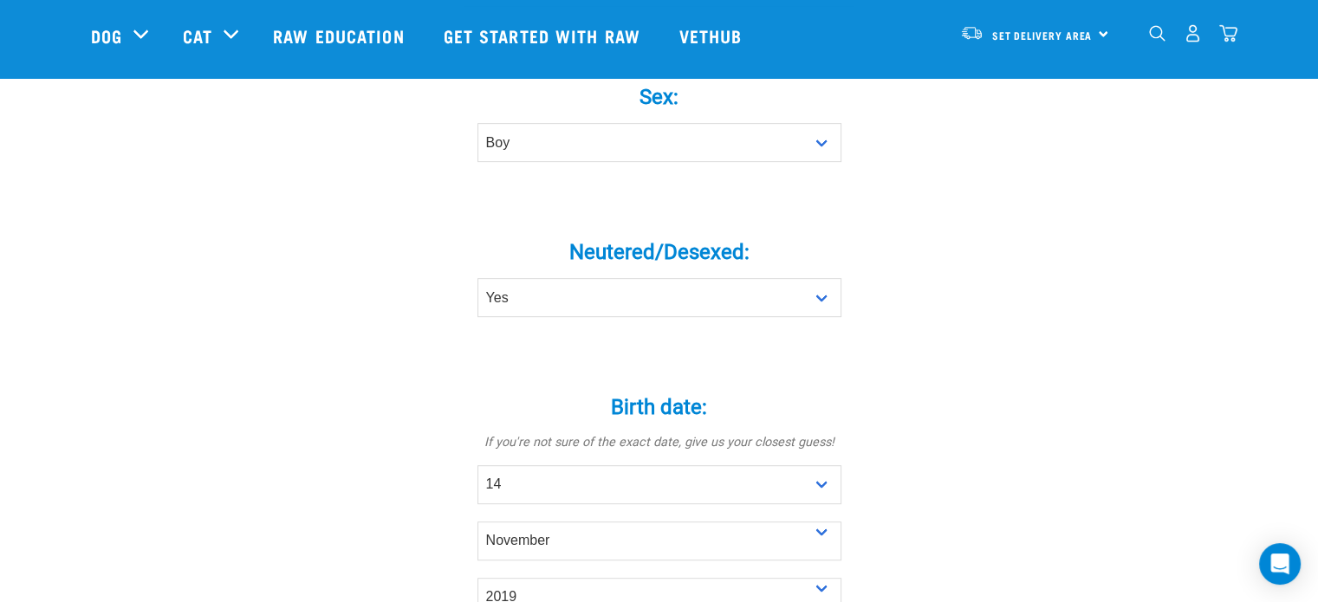
scroll to position [777, 0]
type input "Nacho"
click at [505, 123] on select "Boy Girl" at bounding box center [660, 142] width 364 height 39
select select "girl"
click at [478, 123] on select "Boy Girl" at bounding box center [660, 142] width 364 height 39
